Goal: Task Accomplishment & Management: Manage account settings

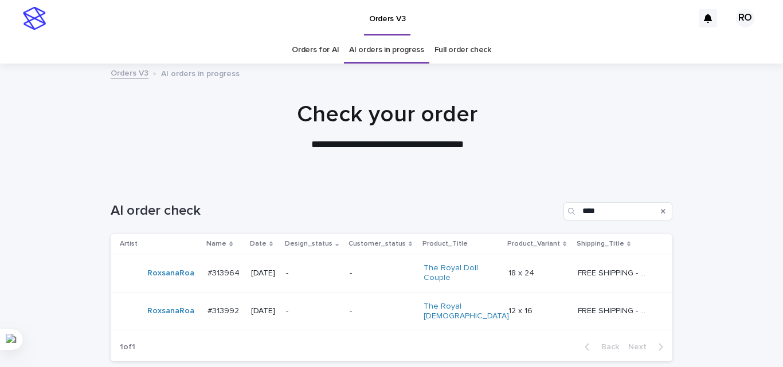
click at [316, 258] on td "-" at bounding box center [313, 273] width 64 height 38
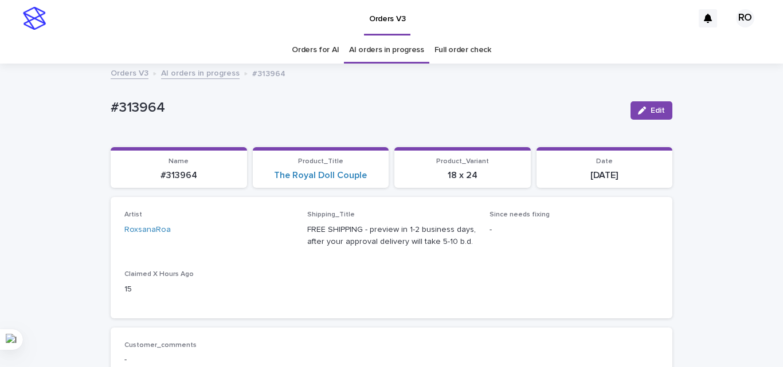
click at [146, 102] on p "#313964" at bounding box center [366, 108] width 511 height 17
copy p "313964"
click at [373, 174] on div "The Royal Doll Couple" at bounding box center [321, 175] width 123 height 11
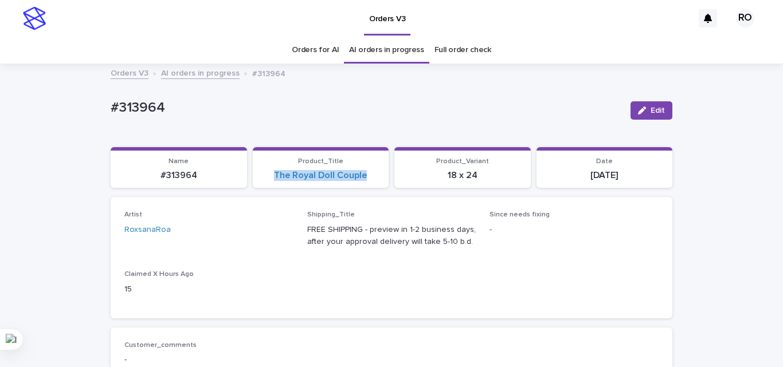
click at [373, 174] on div "The Royal Doll Couple" at bounding box center [321, 175] width 123 height 11
copy link "The Royal Doll Couple"
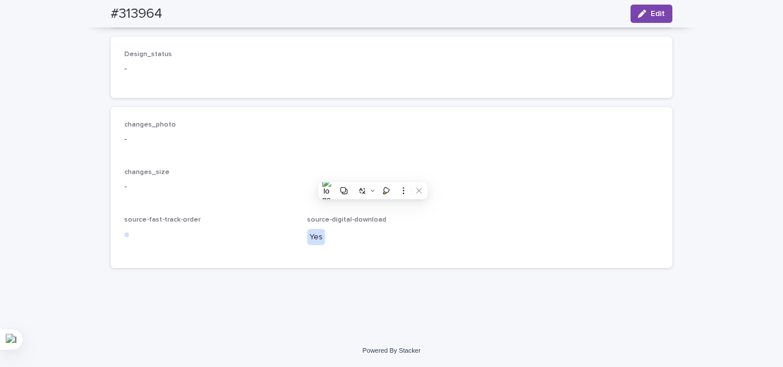
click at [250, 246] on div "source-fast-track-order" at bounding box center [208, 233] width 169 height 34
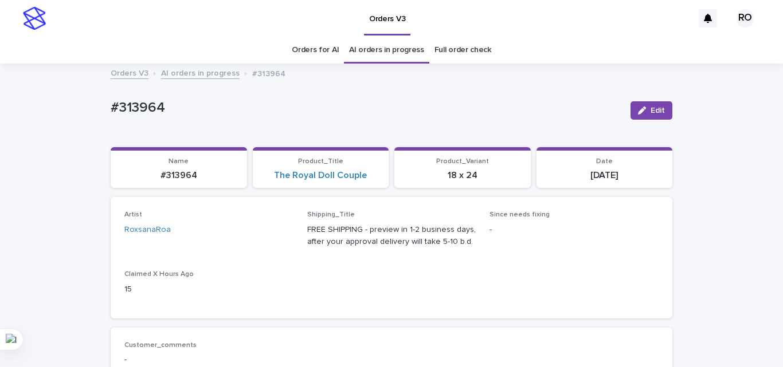
click at [599, 176] on p "[DATE]" at bounding box center [604, 175] width 123 height 11
copy div "[DATE] Loading... Saving…"
click at [369, 126] on div "#313964 Edit" at bounding box center [392, 111] width 562 height 46
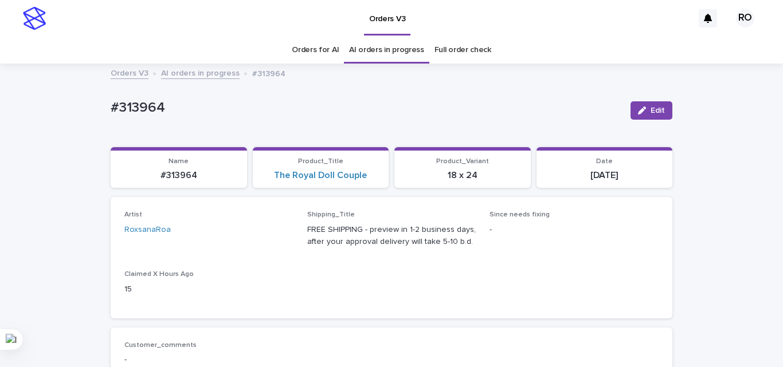
click at [136, 113] on p "#313964" at bounding box center [366, 108] width 511 height 17
copy div "#313964 Edit Sorry, there was an error saving your record. Please try again. Pl…"
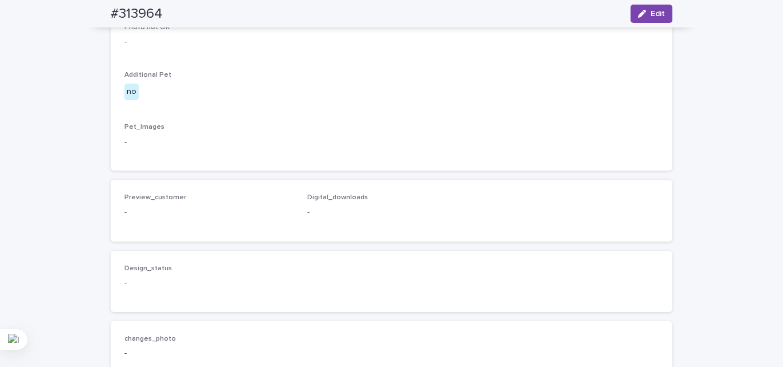
scroll to position [905, 0]
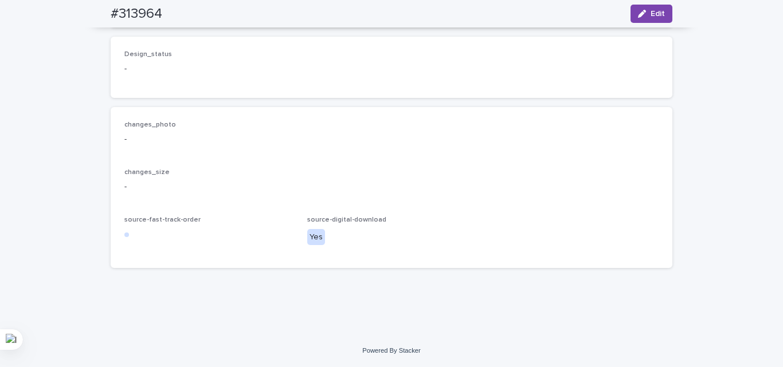
click at [661, 10] on button "Edit" at bounding box center [651, 14] width 42 height 18
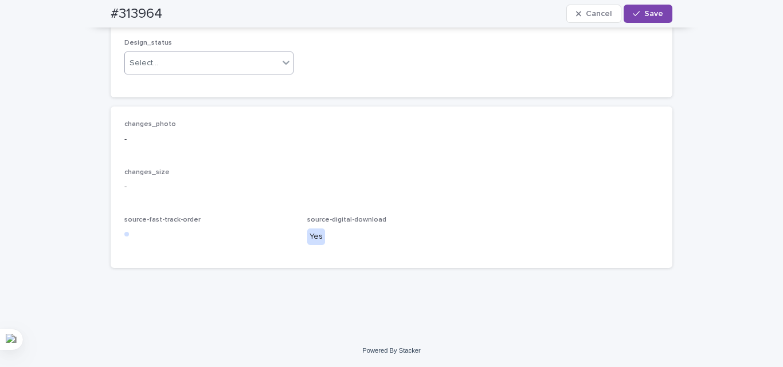
click at [209, 73] on div "Select..." at bounding box center [202, 63] width 154 height 19
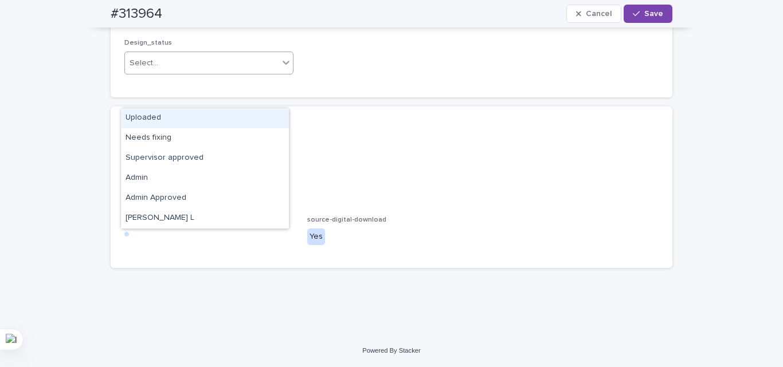
click at [168, 118] on div "Uploaded" at bounding box center [205, 118] width 168 height 20
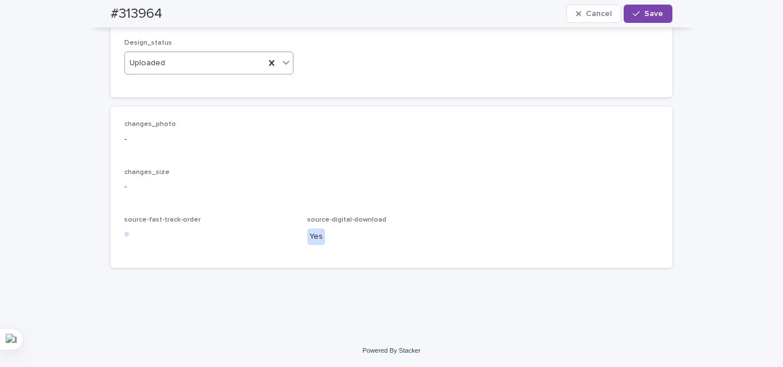
click at [305, 150] on div "changes_photo - changes_size - source-fast-track-order source-digital-download …" at bounding box center [392, 188] width 562 height 162
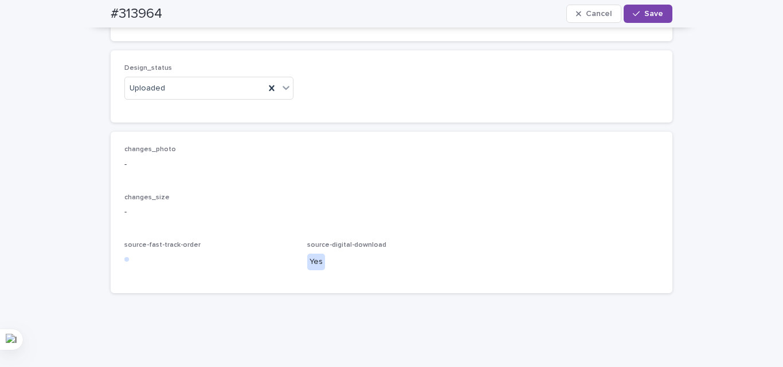
scroll to position [790, 0]
click at [365, 22] on input at bounding box center [391, 10] width 169 height 23
paste input "**********"
type input "**********"
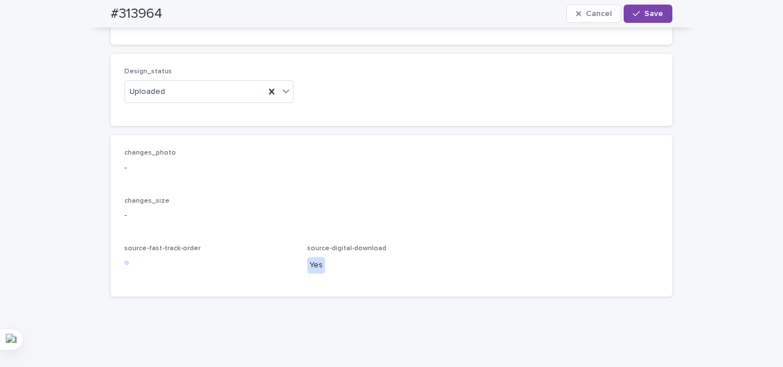
click at [377, 112] on div "Design_status Uploaded" at bounding box center [391, 90] width 534 height 45
click at [151, 17] on button "Add" at bounding box center [151, 8] width 55 height 18
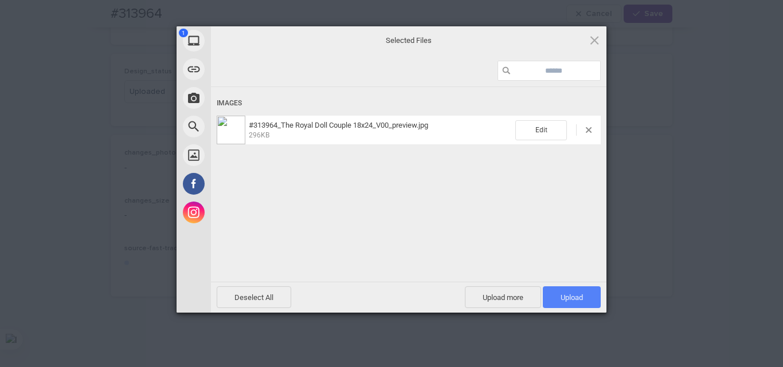
click at [585, 295] on span "Upload 1" at bounding box center [572, 298] width 58 height 22
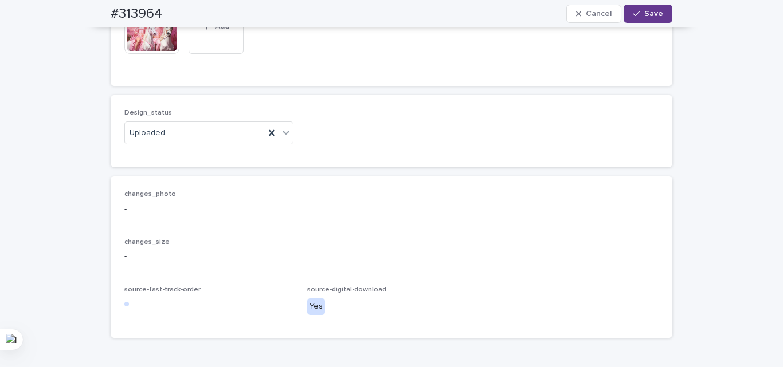
click at [656, 13] on span "Save" at bounding box center [653, 14] width 19 height 8
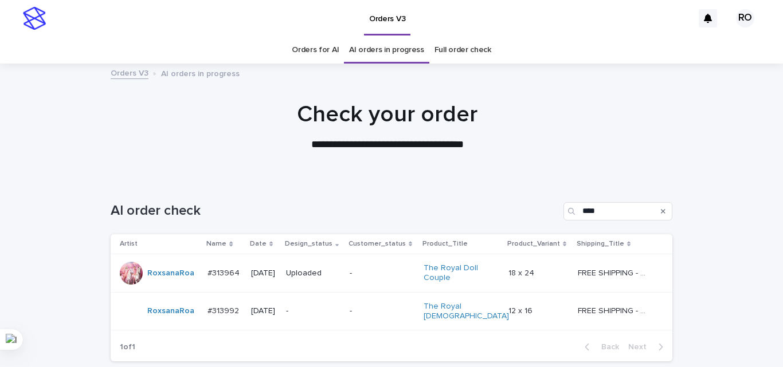
click at [314, 317] on div "-" at bounding box center [313, 311] width 54 height 19
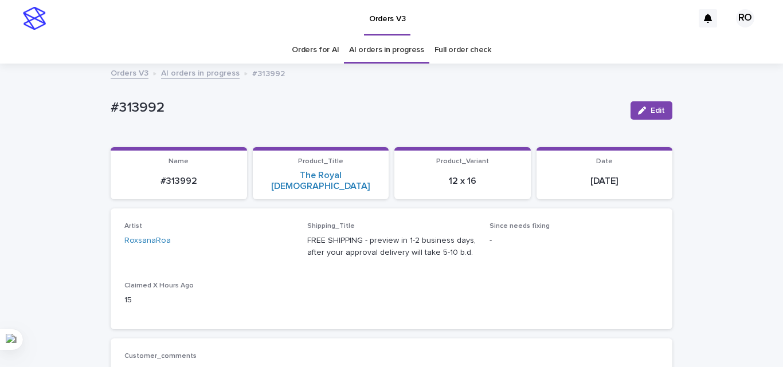
click at [145, 101] on p "#313992" at bounding box center [366, 108] width 511 height 17
copy p "313992"
click at [370, 179] on div "The Royal [DEMOGRAPHIC_DATA]" at bounding box center [321, 181] width 123 height 22
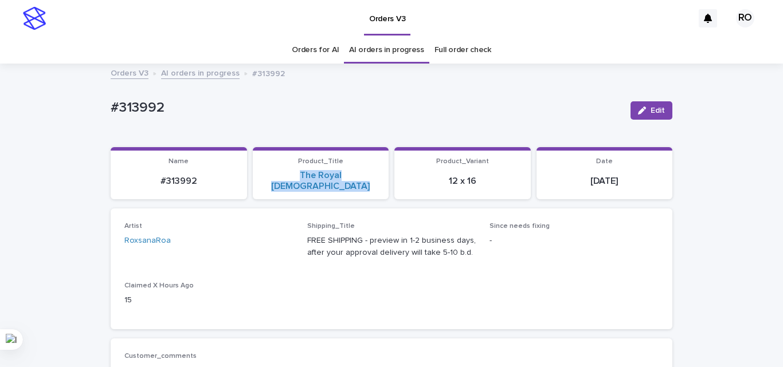
click at [370, 179] on div "The Royal [DEMOGRAPHIC_DATA]" at bounding box center [321, 181] width 123 height 22
copy link "The Royal [DEMOGRAPHIC_DATA]"
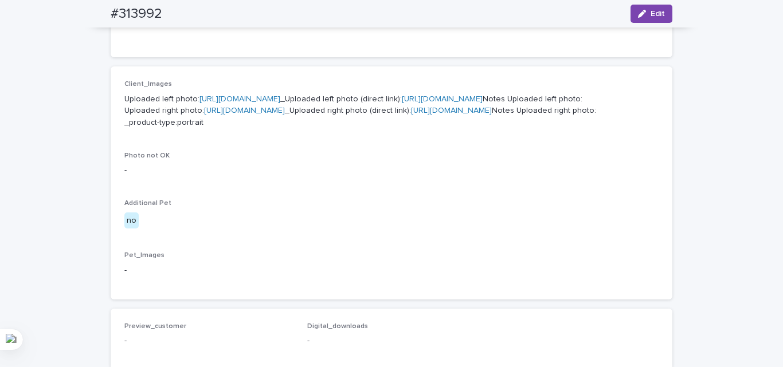
scroll to position [459, 0]
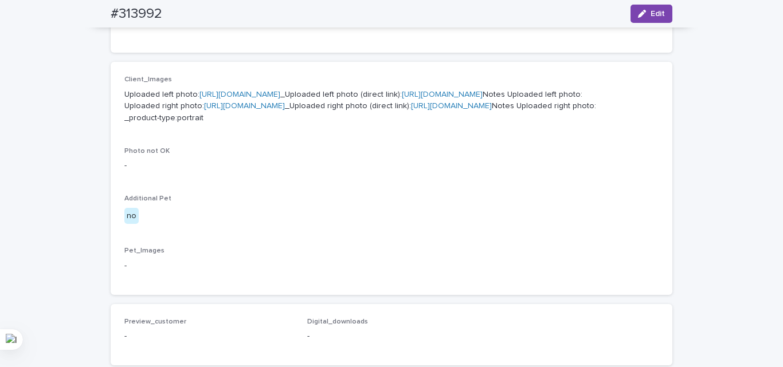
drag, startPoint x: 250, startPoint y: 93, endPoint x: 254, endPoint y: 123, distance: 30.1
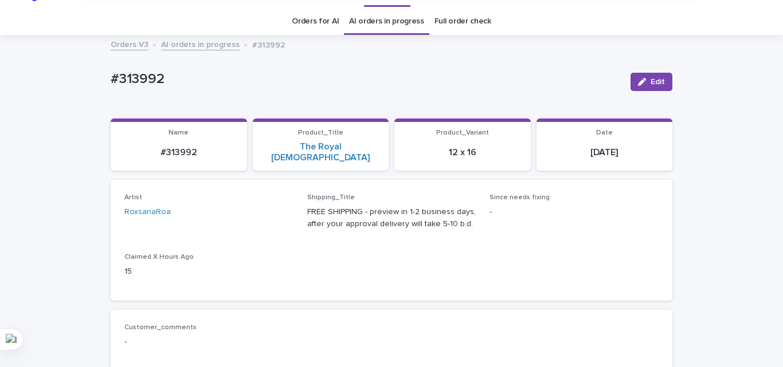
scroll to position [0, 0]
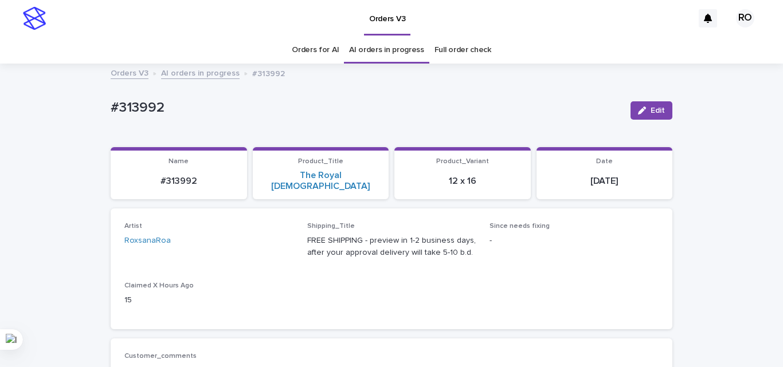
click at [389, 127] on div "#313992 Edit" at bounding box center [392, 111] width 562 height 46
click at [401, 263] on div "Artist [PERSON_NAME] Shipping_Title FREE SHIPPING - preview in 1-2 business day…" at bounding box center [391, 268] width 534 height 93
drag, startPoint x: 309, startPoint y: 126, endPoint x: 299, endPoint y: 124, distance: 10.5
click at [308, 126] on div "#313992 Edit" at bounding box center [392, 111] width 562 height 46
click at [158, 106] on p "#313992" at bounding box center [366, 108] width 511 height 17
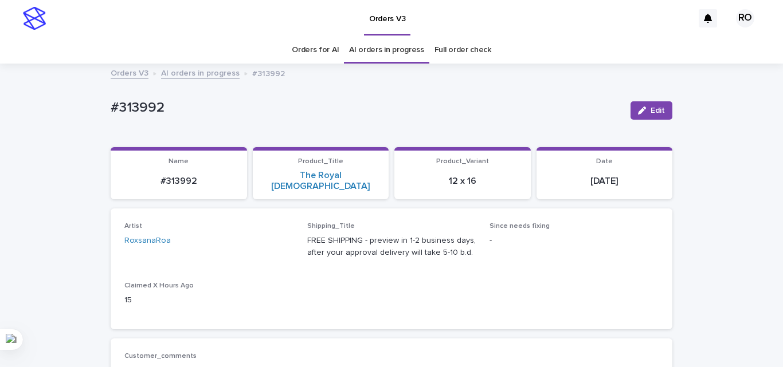
click at [546, 289] on div "Artist [PERSON_NAME] Shipping_Title FREE SHIPPING - preview in 1-2 business day…" at bounding box center [391, 268] width 534 height 93
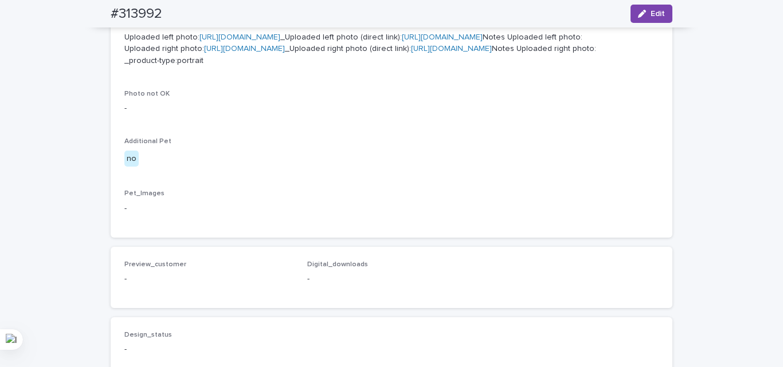
scroll to position [459, 0]
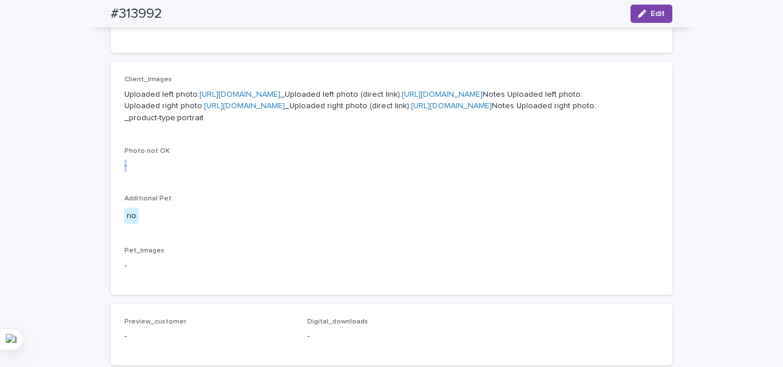
drag, startPoint x: 366, startPoint y: 272, endPoint x: 285, endPoint y: 213, distance: 100.1
click at [309, 181] on div "Photo not OK -" at bounding box center [391, 164] width 534 height 34
click at [133, 15] on h2 "#313992" at bounding box center [137, 14] width 52 height 17
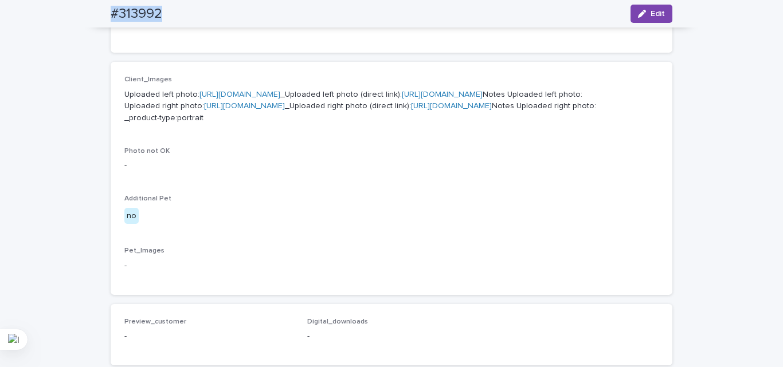
copy div "#313992 Edit"
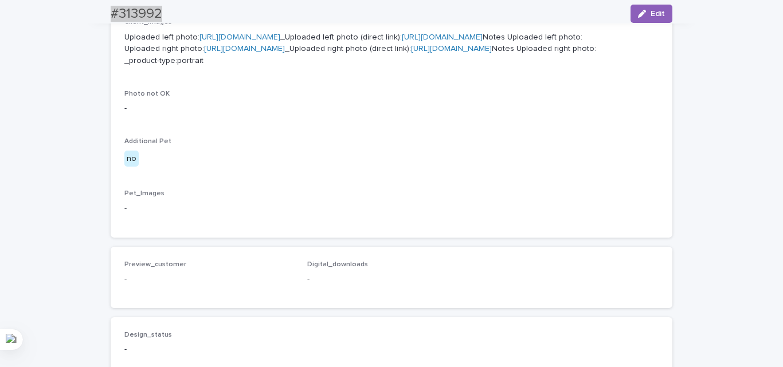
scroll to position [929, 0]
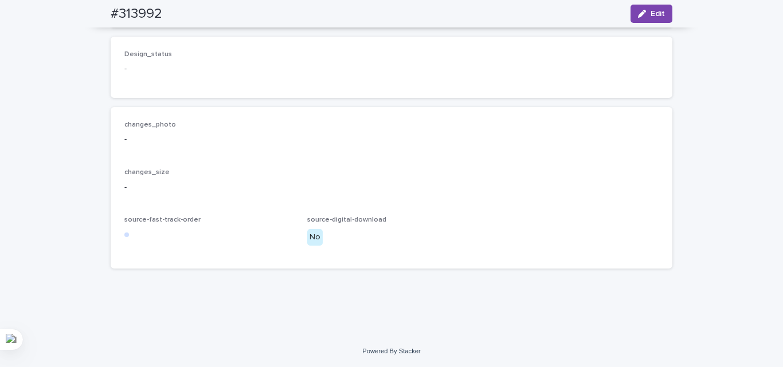
drag, startPoint x: 152, startPoint y: 201, endPoint x: 650, endPoint y: 91, distance: 510.2
click at [608, 149] on div "changes_photo -" at bounding box center [391, 138] width 534 height 34
click at [642, 11] on div "button" at bounding box center [644, 14] width 13 height 8
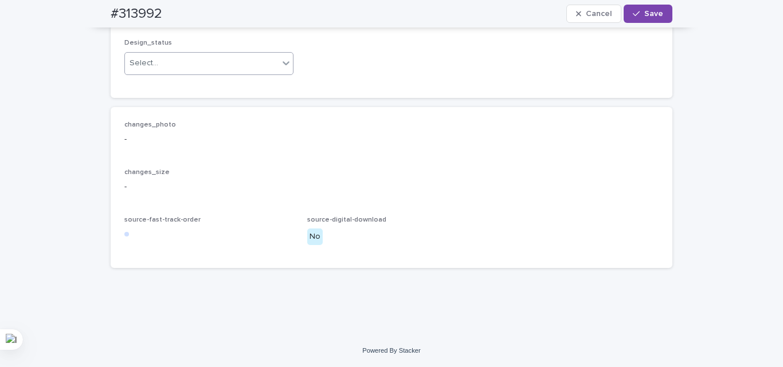
click at [177, 73] on div "Select..." at bounding box center [202, 63] width 154 height 19
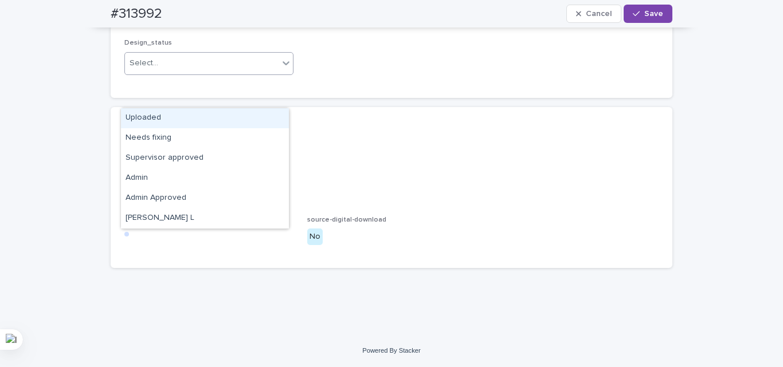
click at [160, 113] on div "Uploaded" at bounding box center [205, 118] width 168 height 20
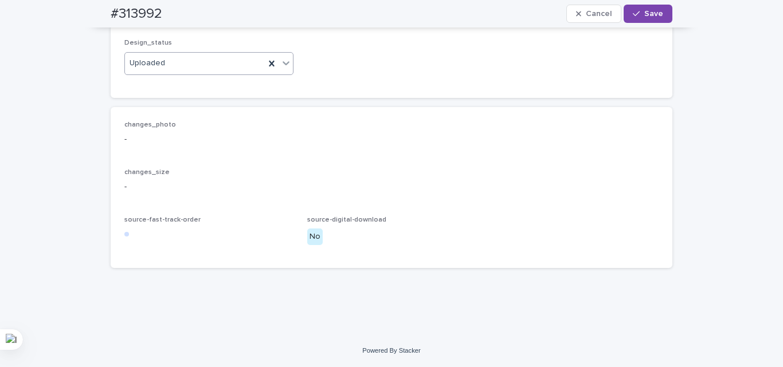
click at [183, 201] on div "changes_photo - changes_size - source-fast-track-order source-digital-download …" at bounding box center [391, 188] width 534 height 134
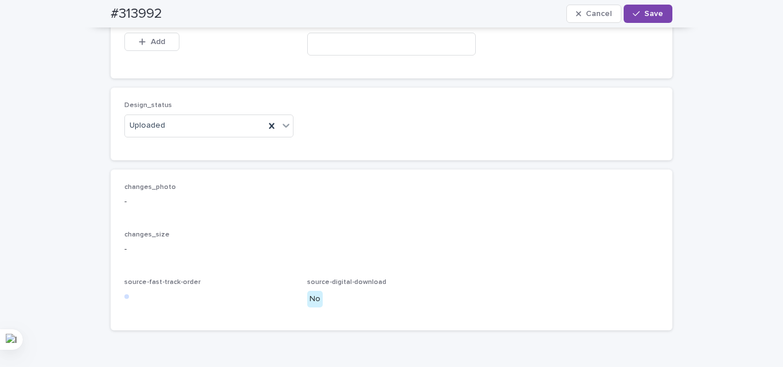
scroll to position [757, 0]
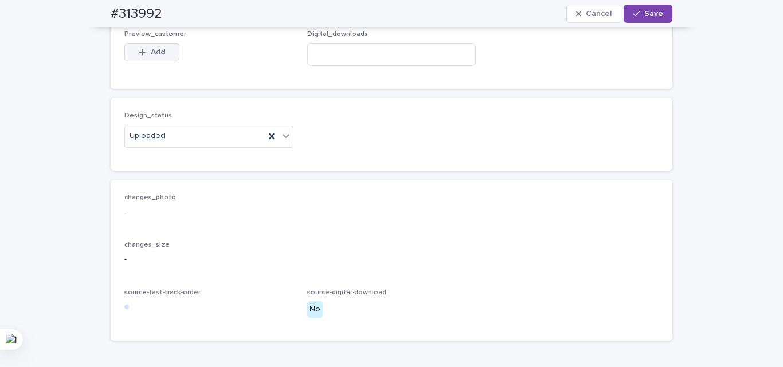
click at [149, 61] on button "Add" at bounding box center [151, 52] width 55 height 18
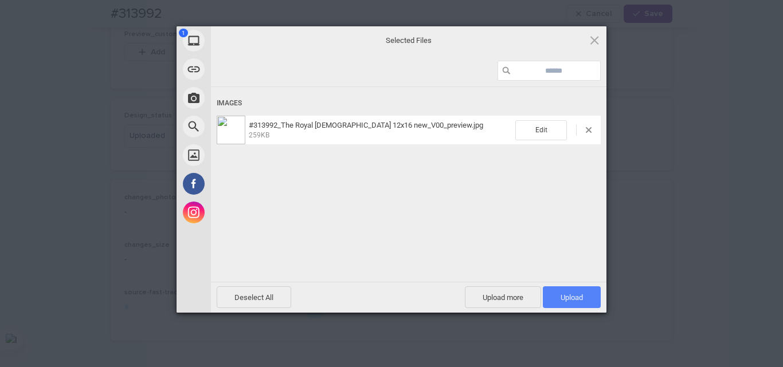
click at [571, 301] on span "Upload 1" at bounding box center [572, 297] width 22 height 9
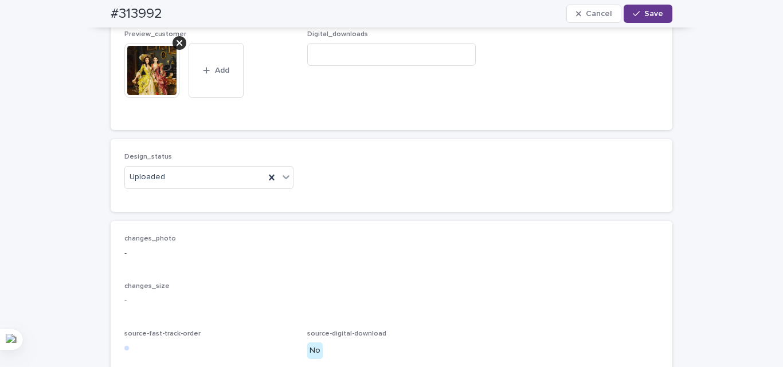
click at [640, 10] on button "Save" at bounding box center [648, 14] width 49 height 18
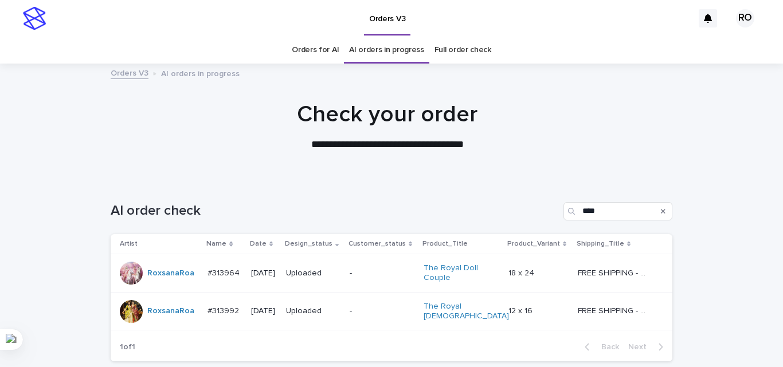
scroll to position [88, 0]
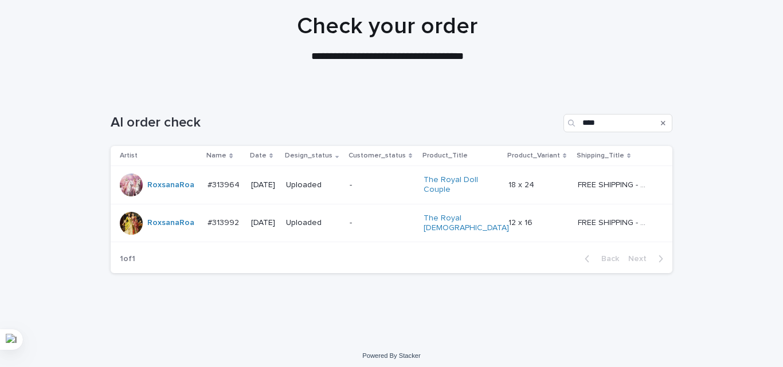
click at [381, 283] on div "Loading... Saving… Loading... Saving… AI order check **** Artist Name Date Desi…" at bounding box center [391, 201] width 573 height 221
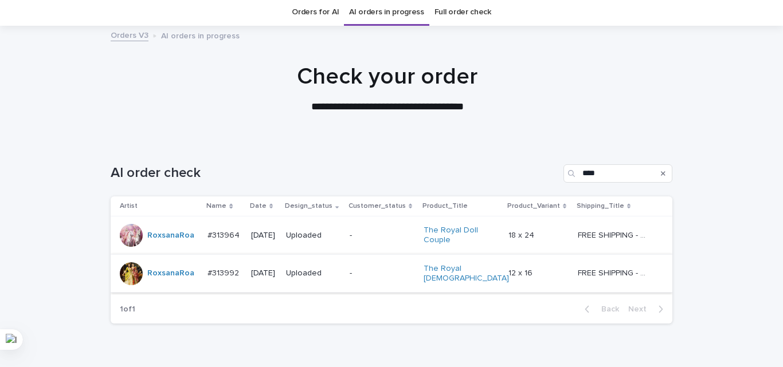
scroll to position [0, 0]
